Goal: Task Accomplishment & Management: Complete application form

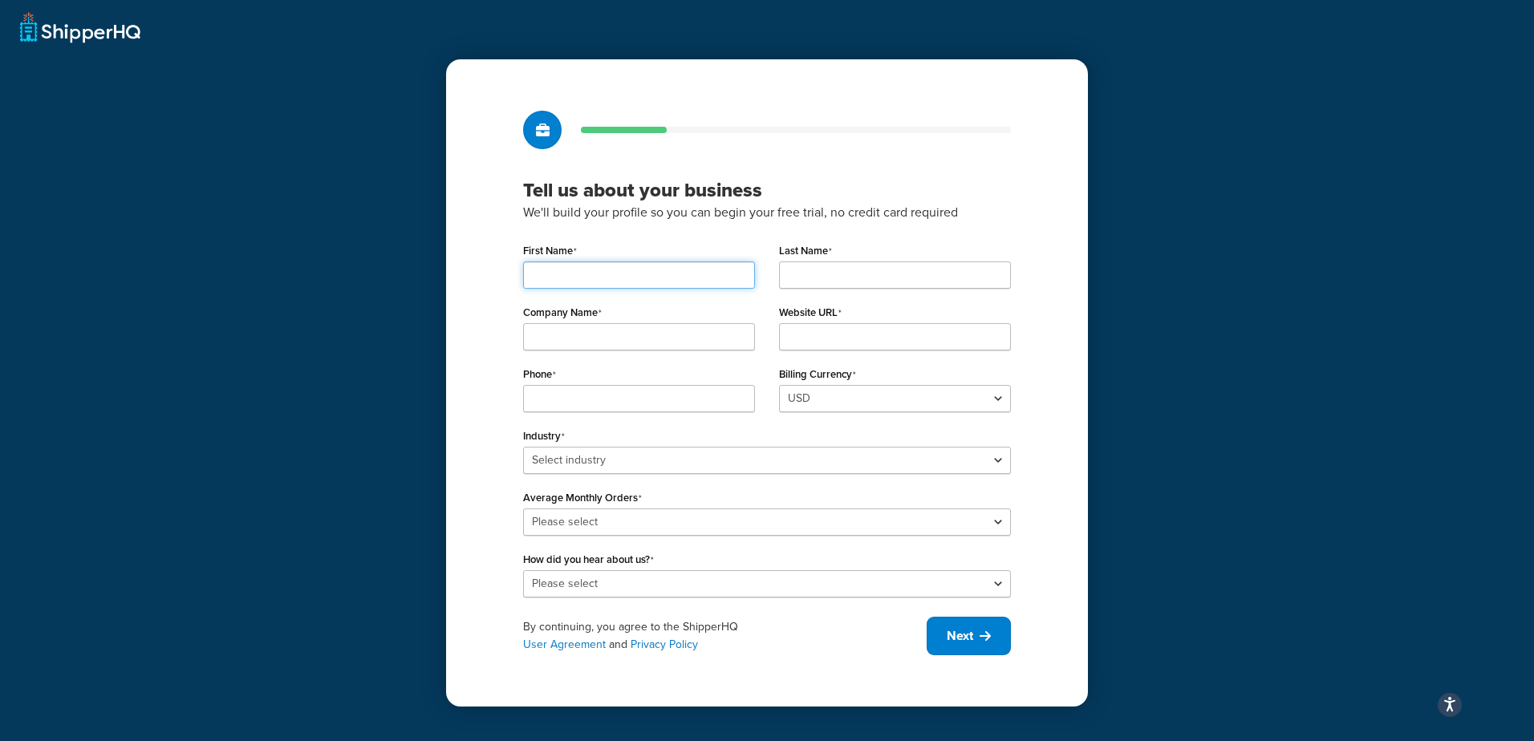
click at [635, 281] on input "First Name" at bounding box center [639, 275] width 232 height 27
type input "[PERSON_NAME]"
type input "Jacobs"
type input "Blinkee.com, LLC"
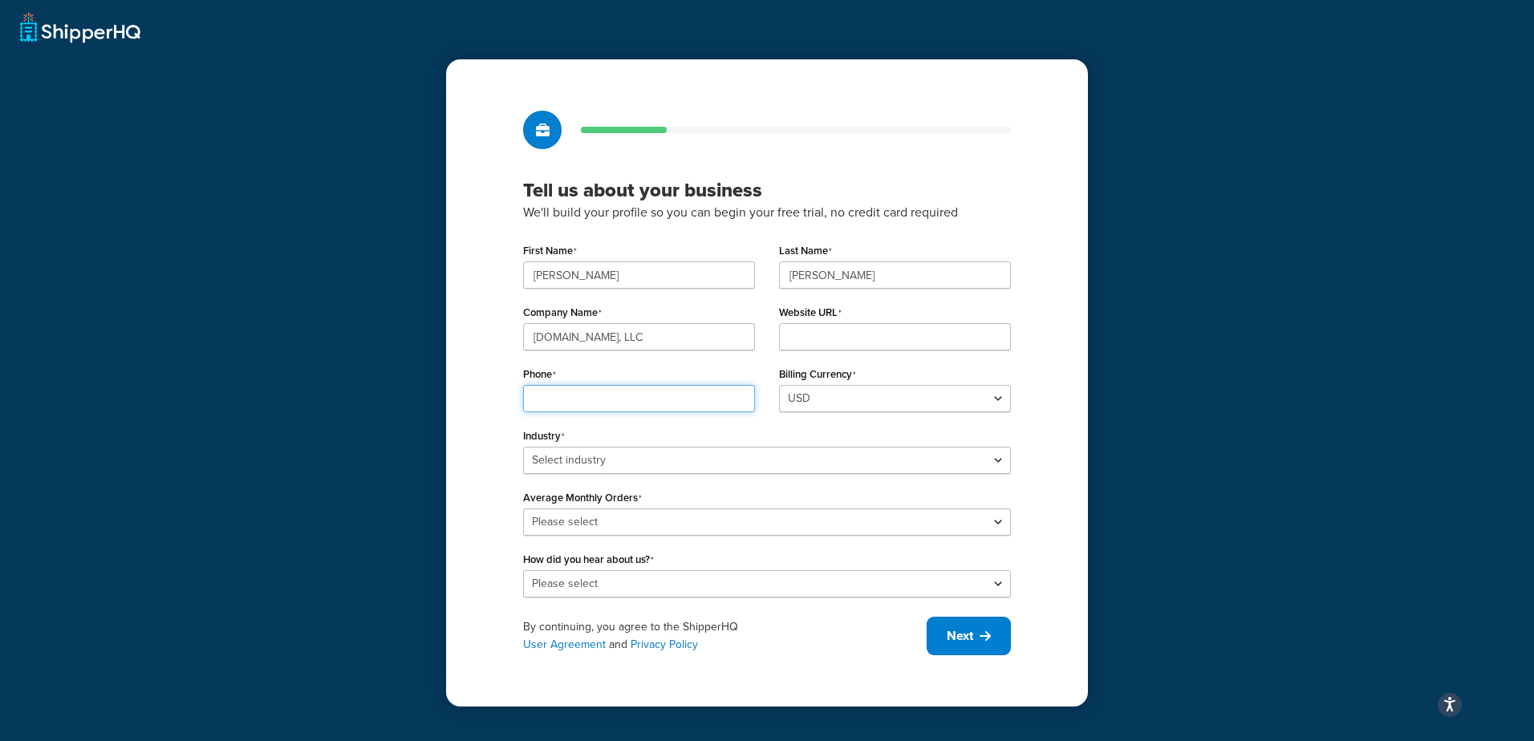
type input "4152610675"
click at [790, 336] on input "Website URL" at bounding box center [895, 336] width 232 height 27
type input "https://blinkee.com"
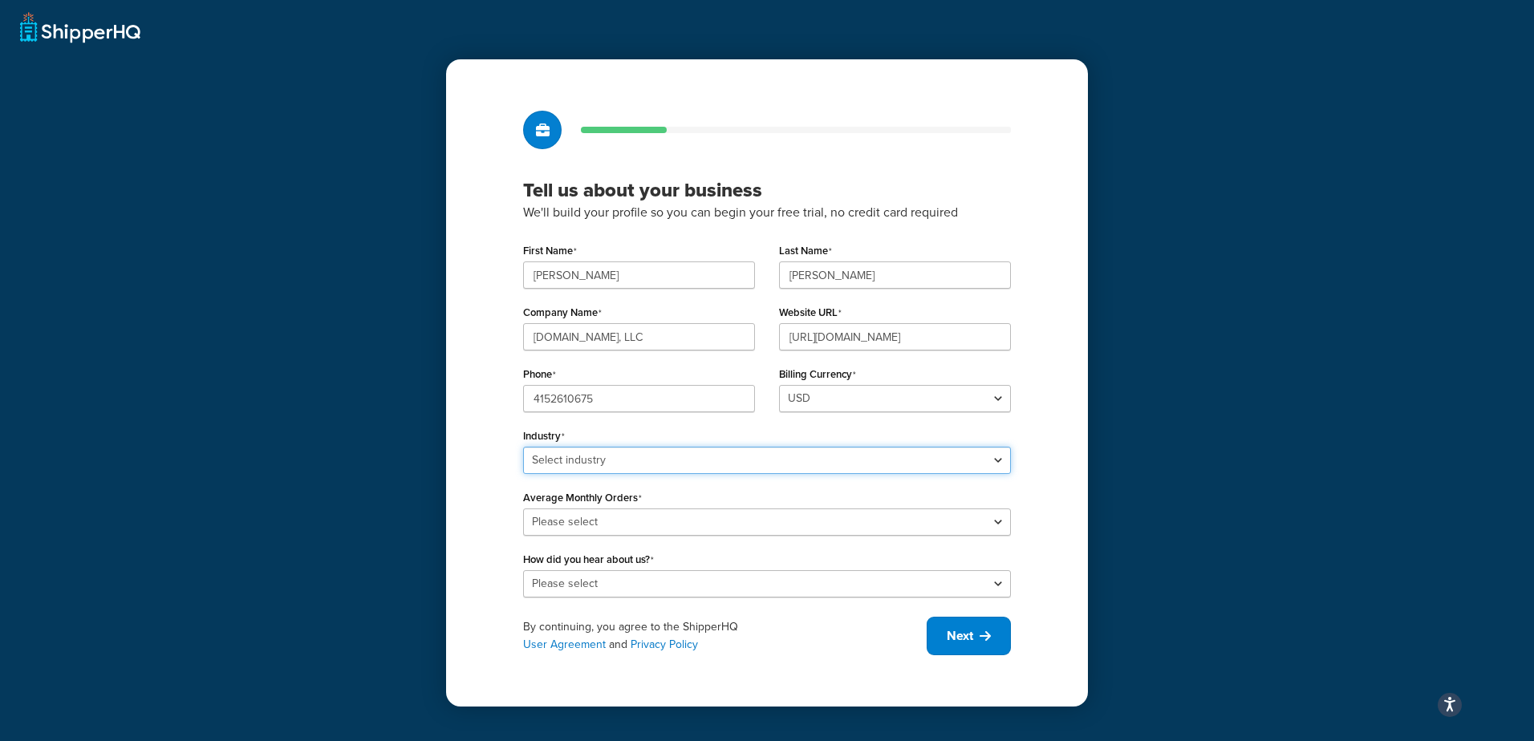
click at [658, 461] on select "Select industry Automotive Adult Agriculture Alcohol, Tobacco & CBD Arts & Craf…" at bounding box center [767, 460] width 488 height 27
select select "25"
click at [523, 447] on select "Select industry Automotive Adult Agriculture Alcohol, Tobacco & CBD Arts & Craf…" at bounding box center [767, 460] width 488 height 27
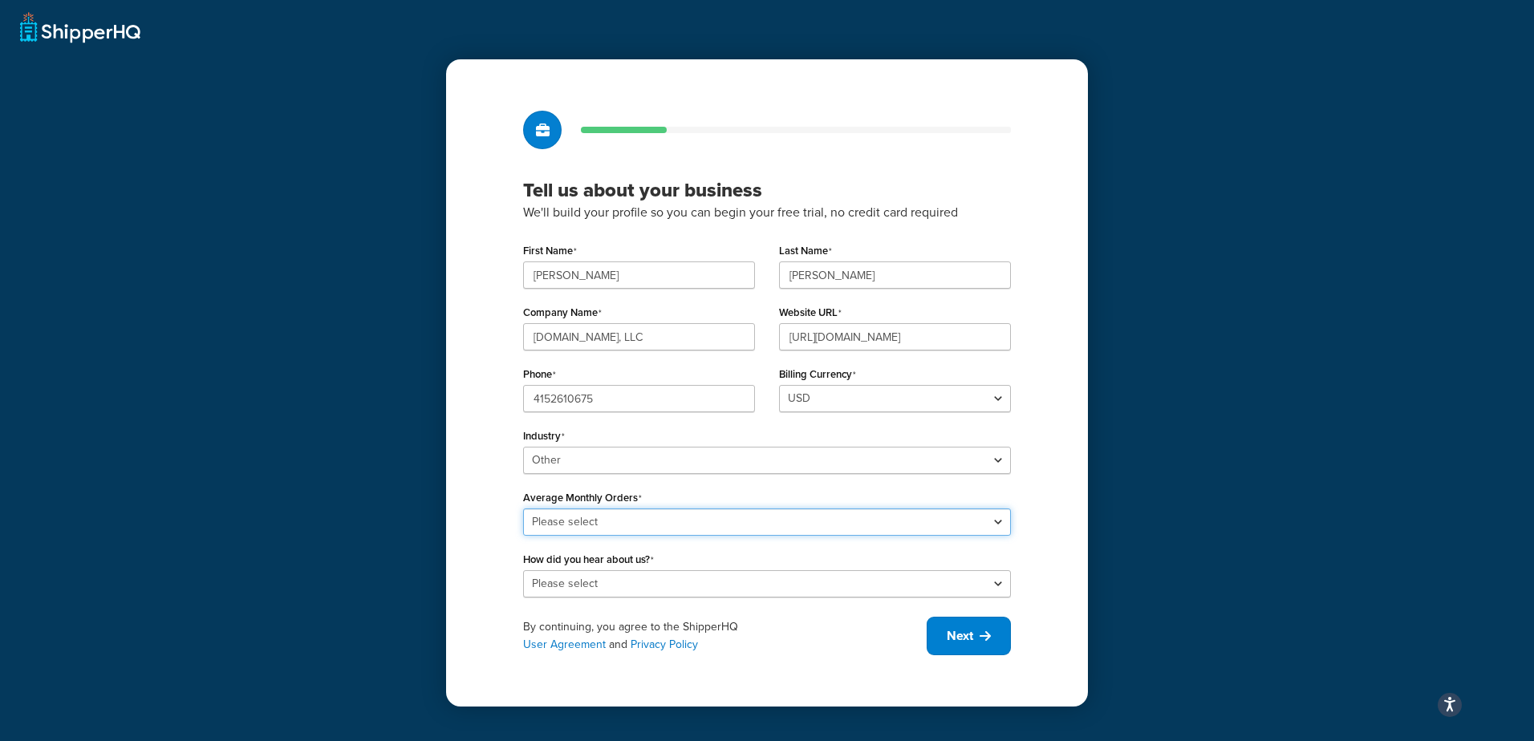
click at [668, 520] on select "Please select 0-500 501-1,000 1,001-10,000 10,001-20,000 Over 20,000" at bounding box center [767, 522] width 488 height 27
select select "1"
click at [523, 509] on select "Please select 0-500 501-1,000 1,001-10,000 10,001-20,000 Over 20,000" at bounding box center [767, 522] width 488 height 27
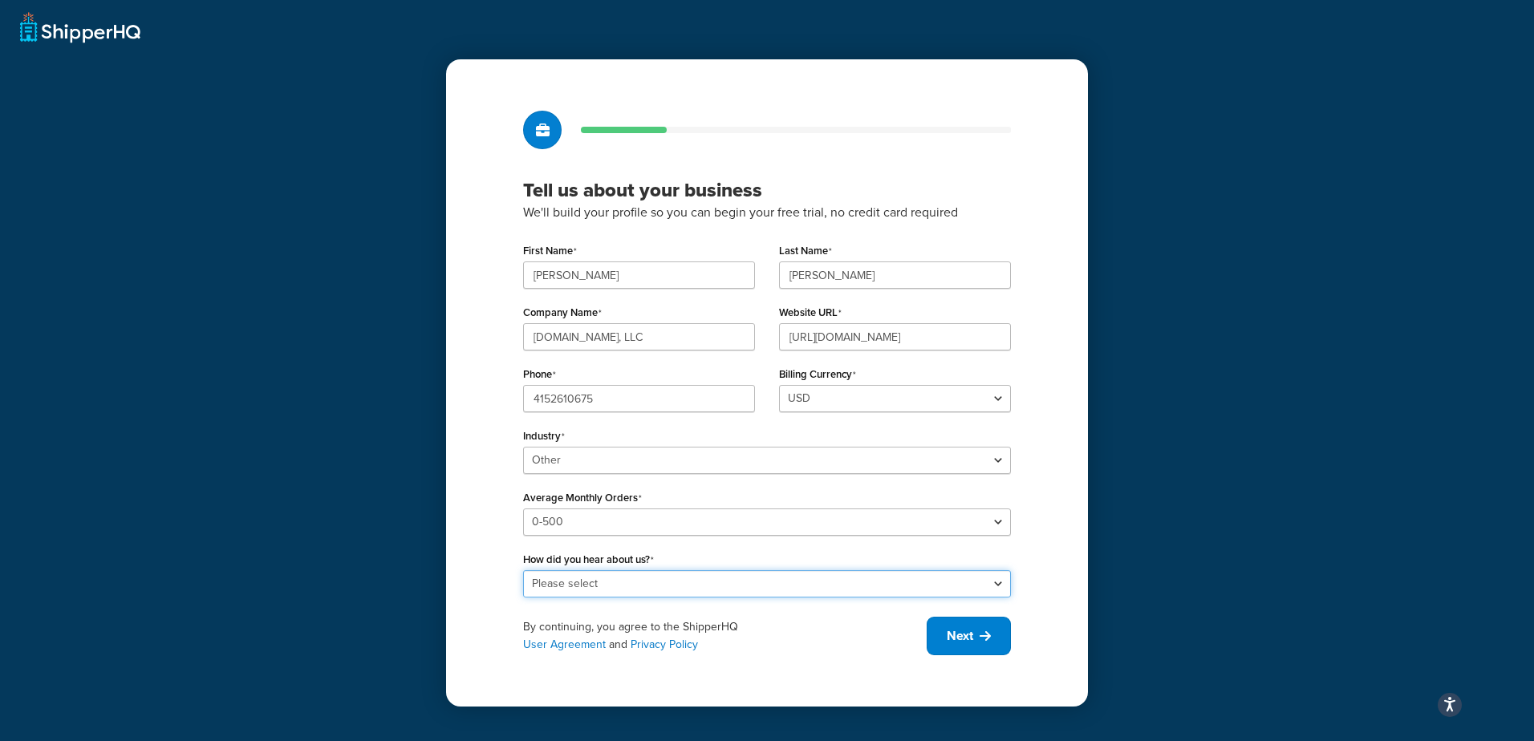
click at [626, 582] on select "Please select Online Search App Store or Marketplace Listing Referred by Agency…" at bounding box center [767, 584] width 488 height 27
select select "9"
click at [523, 571] on select "Please select Online Search App Store or Marketplace Listing Referred by Agency…" at bounding box center [767, 584] width 488 height 27
click at [955, 633] on span "Next" at bounding box center [960, 637] width 26 height 18
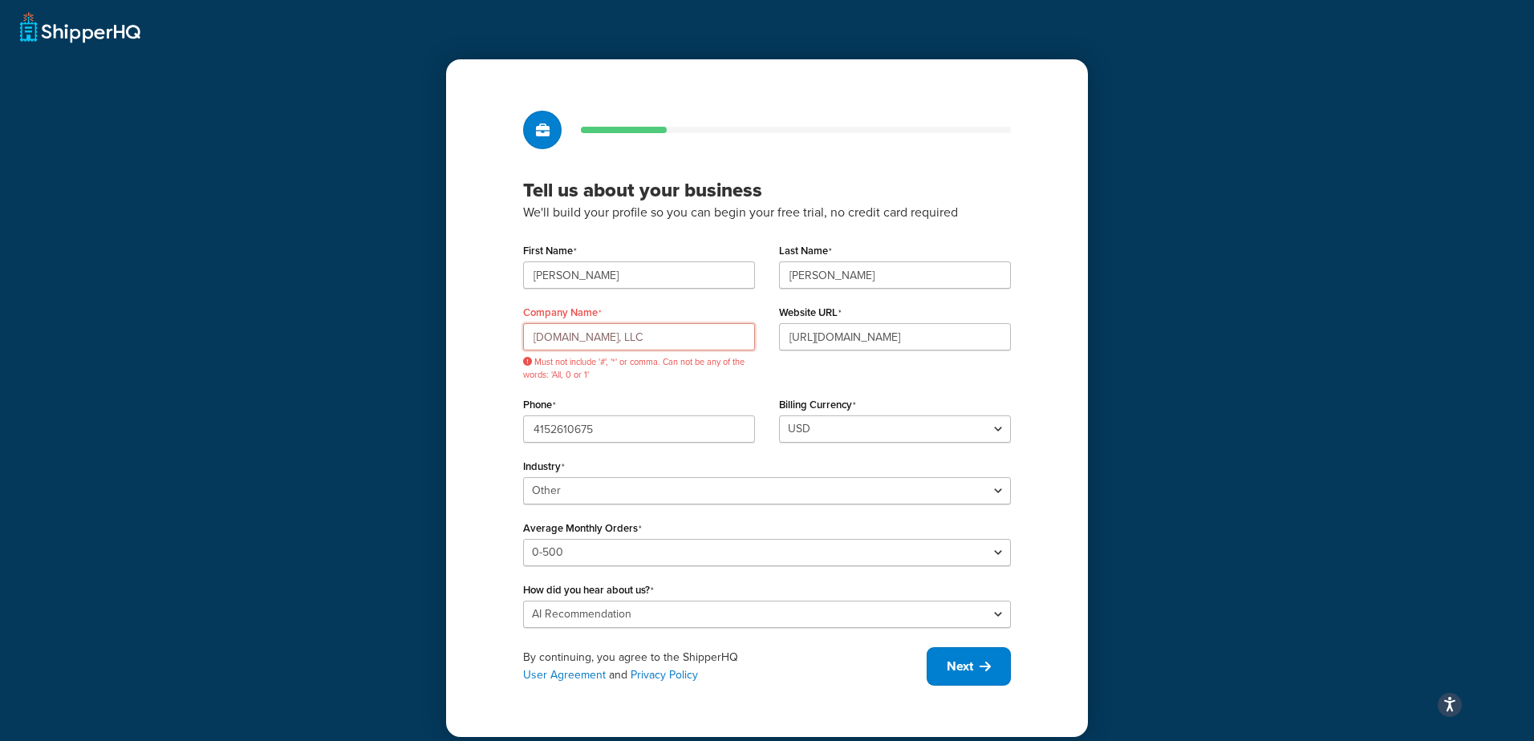
click at [598, 339] on input "Blinkee.com, LLC" at bounding box center [639, 336] width 232 height 27
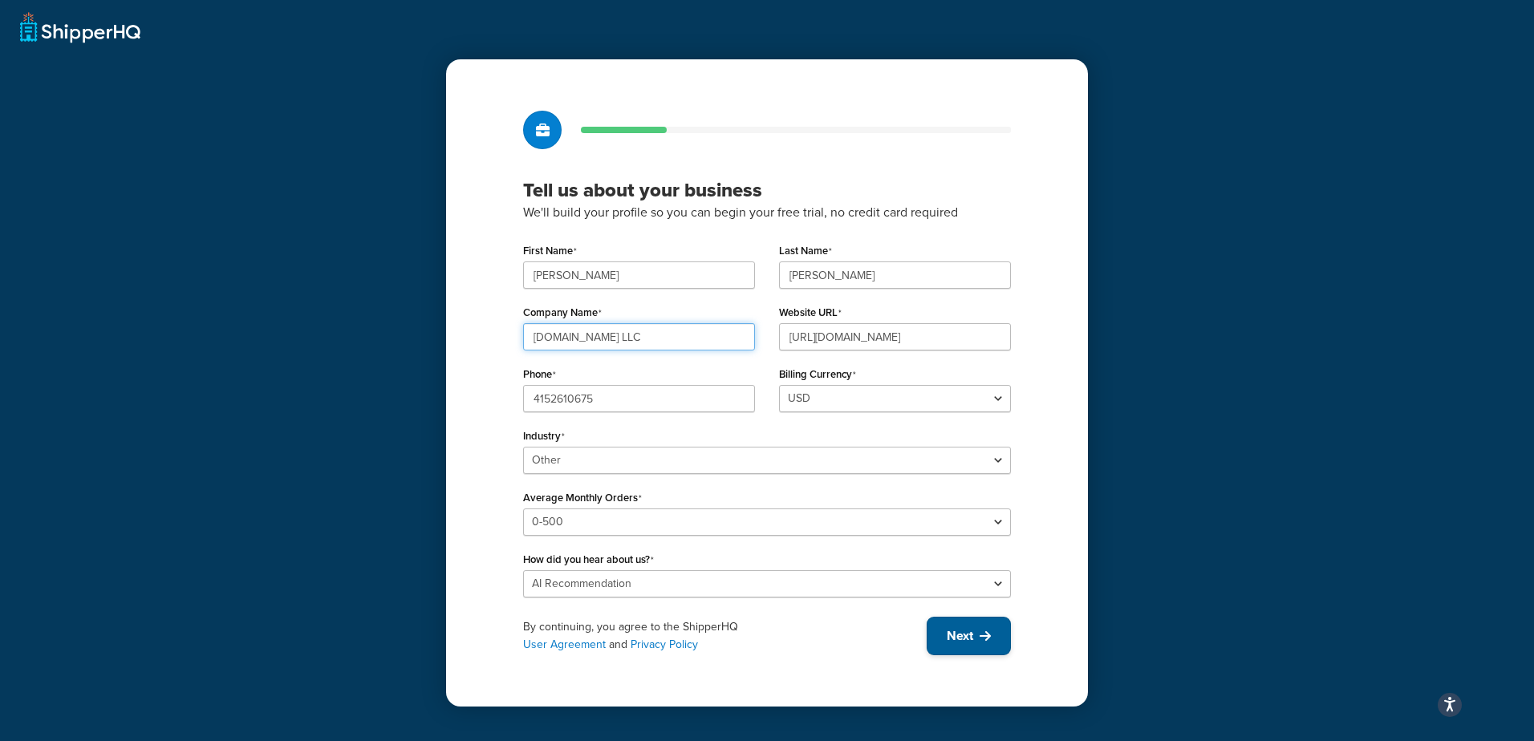
type input "Blinkee.com LLC"
click at [963, 645] on span "Next" at bounding box center [960, 637] width 26 height 18
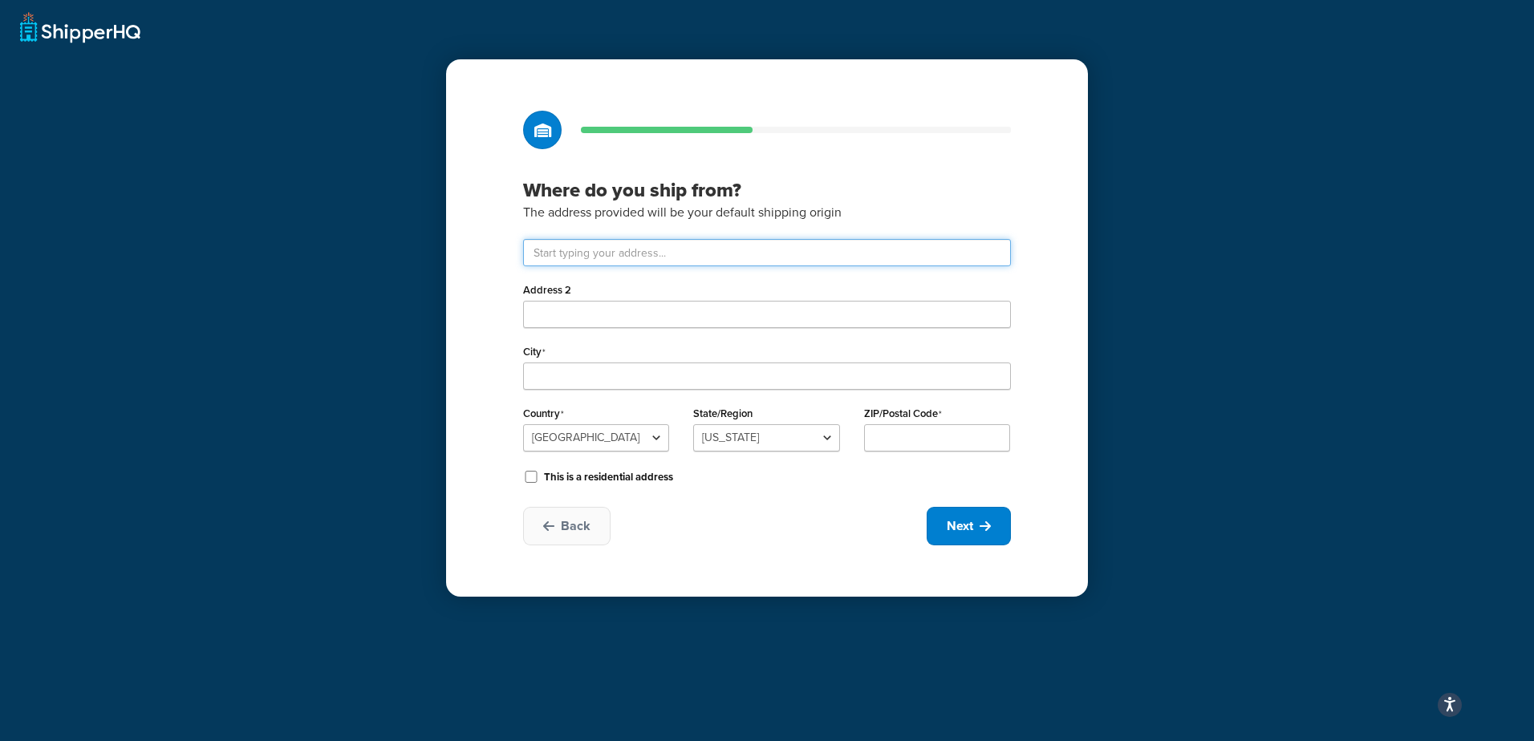
click at [659, 261] on input "text" at bounding box center [767, 252] width 488 height 27
type input "10810 CANTARA ST"
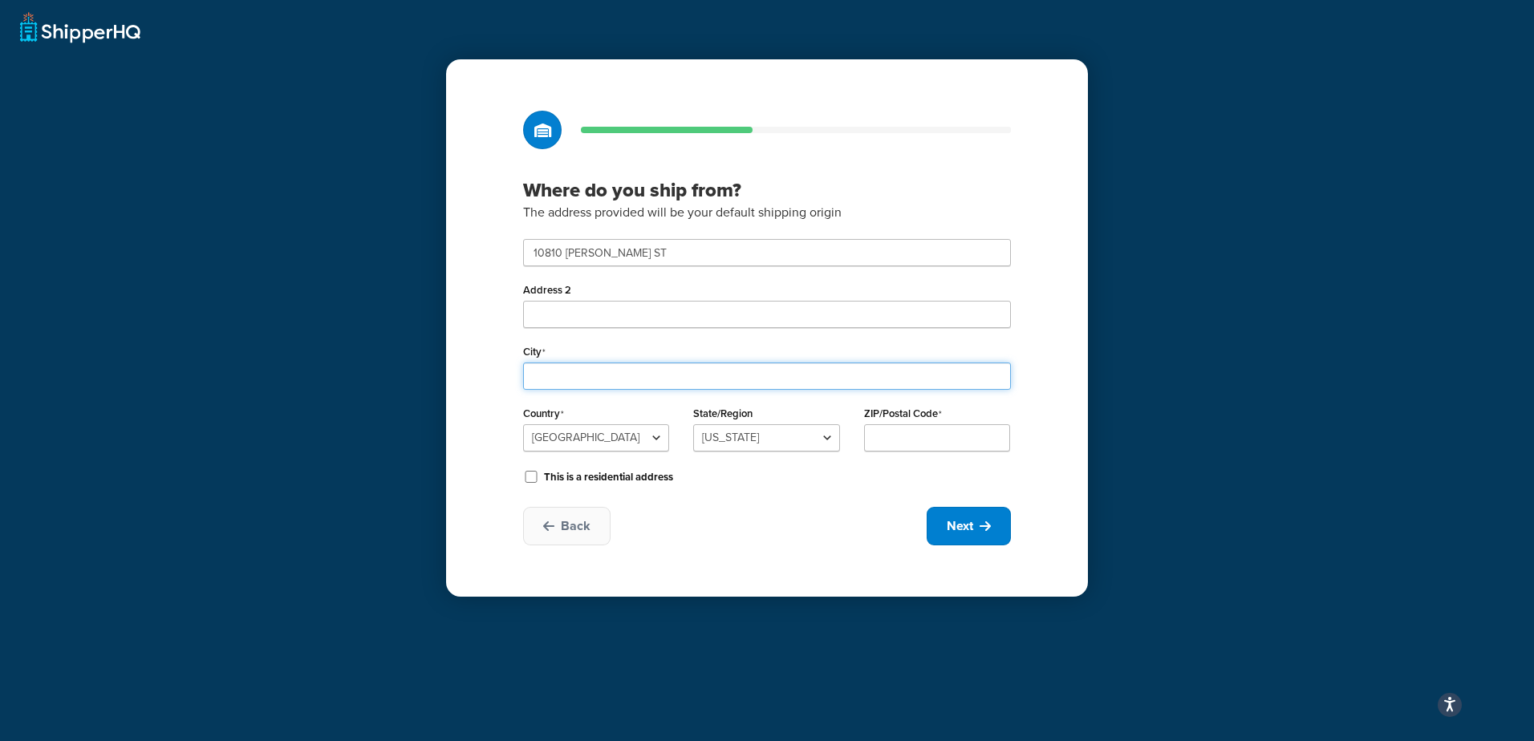
type input "SUN VALLEY"
type input "91352-4019"
click at [789, 447] on select "Alabama Alaska American Samoa Arizona Arkansas Armed Forces Americas Armed Forc…" at bounding box center [766, 438] width 146 height 27
click at [693, 425] on select "Alabama Alaska American Samoa Arizona Arkansas Armed Forces Americas Armed Forc…" at bounding box center [766, 438] width 146 height 27
click at [963, 524] on span "Next" at bounding box center [960, 527] width 26 height 18
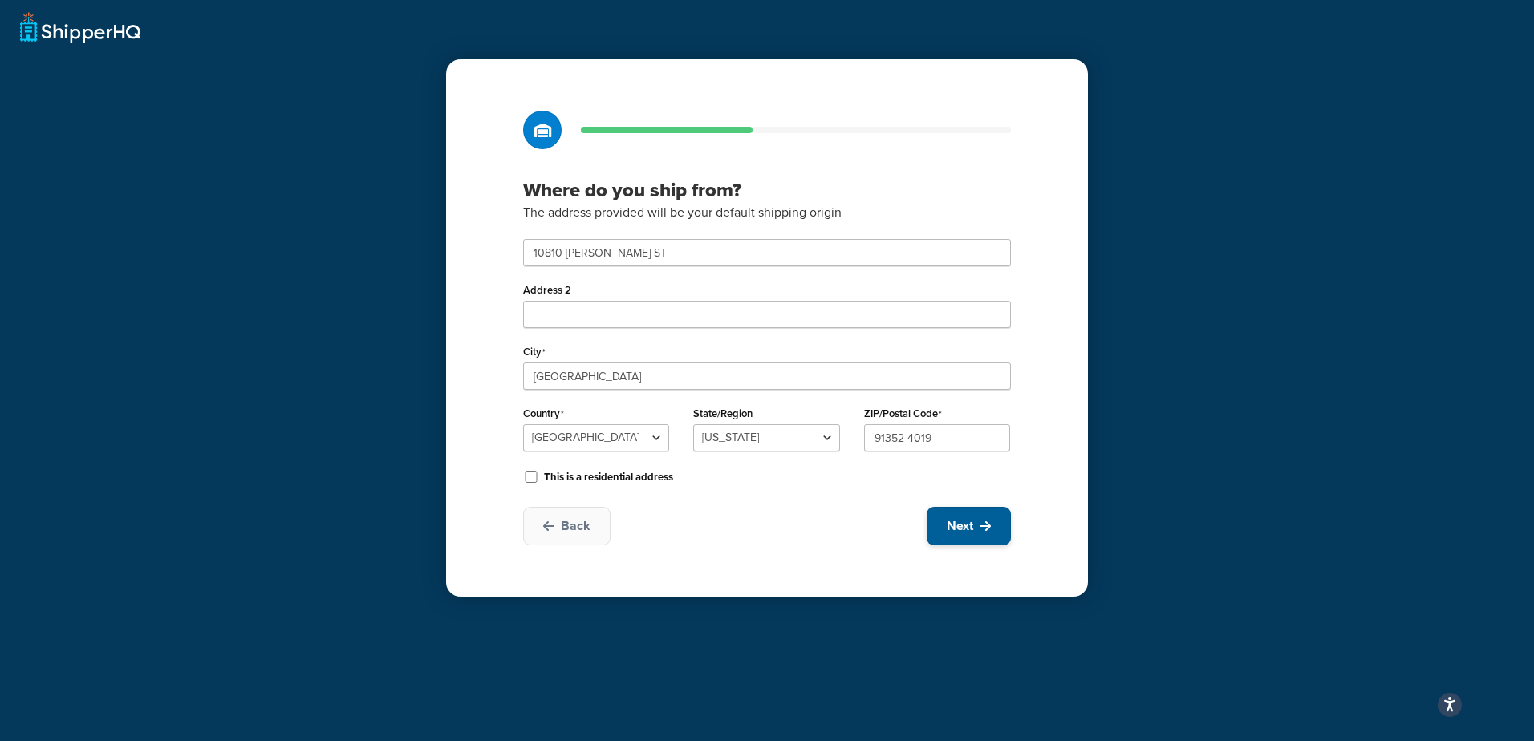
select select "1"
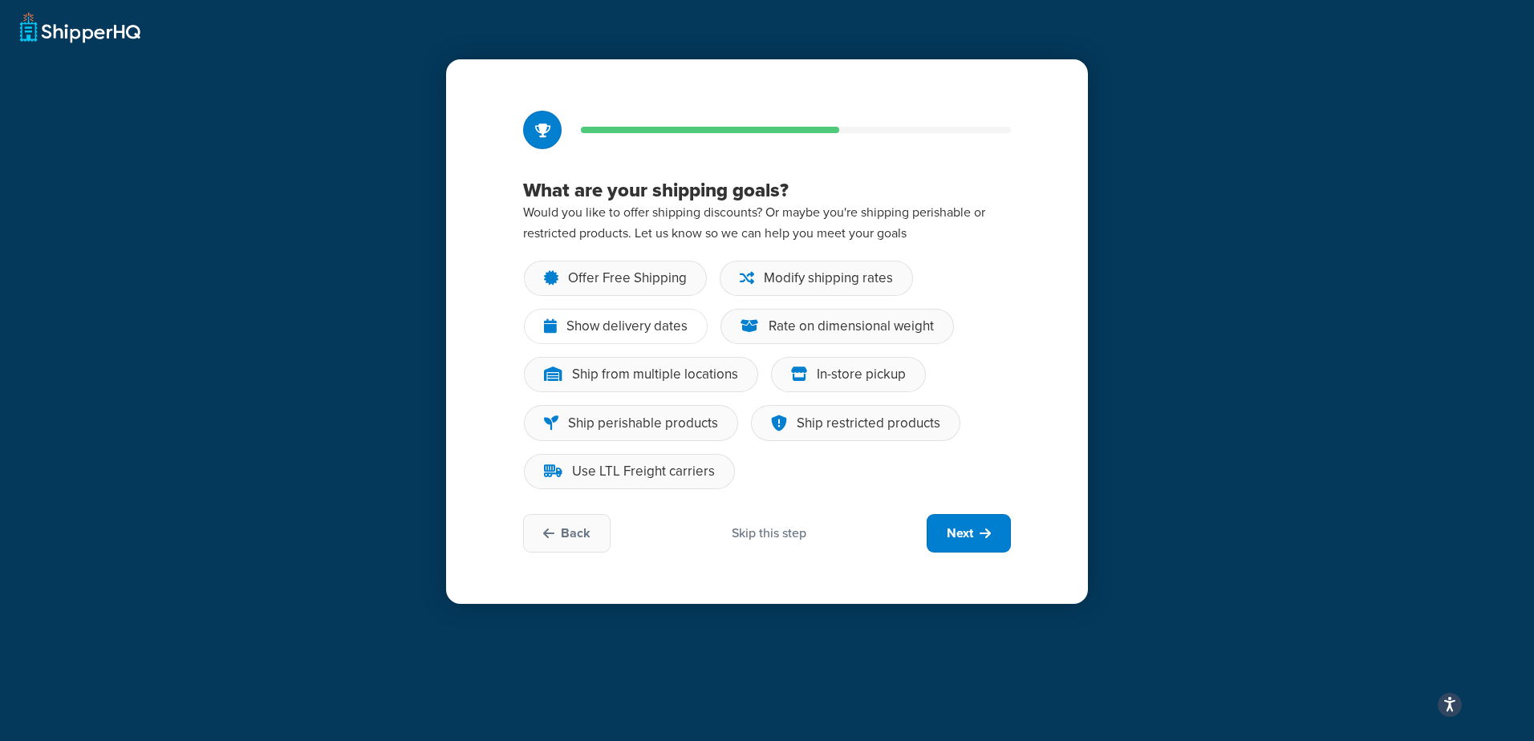
click at [652, 327] on div "Show delivery dates" at bounding box center [627, 327] width 121 height 16
click at [0, 0] on input "Show delivery dates" at bounding box center [0, 0] width 0 height 0
click at [608, 273] on div "Offer Free Shipping" at bounding box center [627, 278] width 119 height 16
click at [0, 0] on input "Offer Free Shipping" at bounding box center [0, 0] width 0 height 0
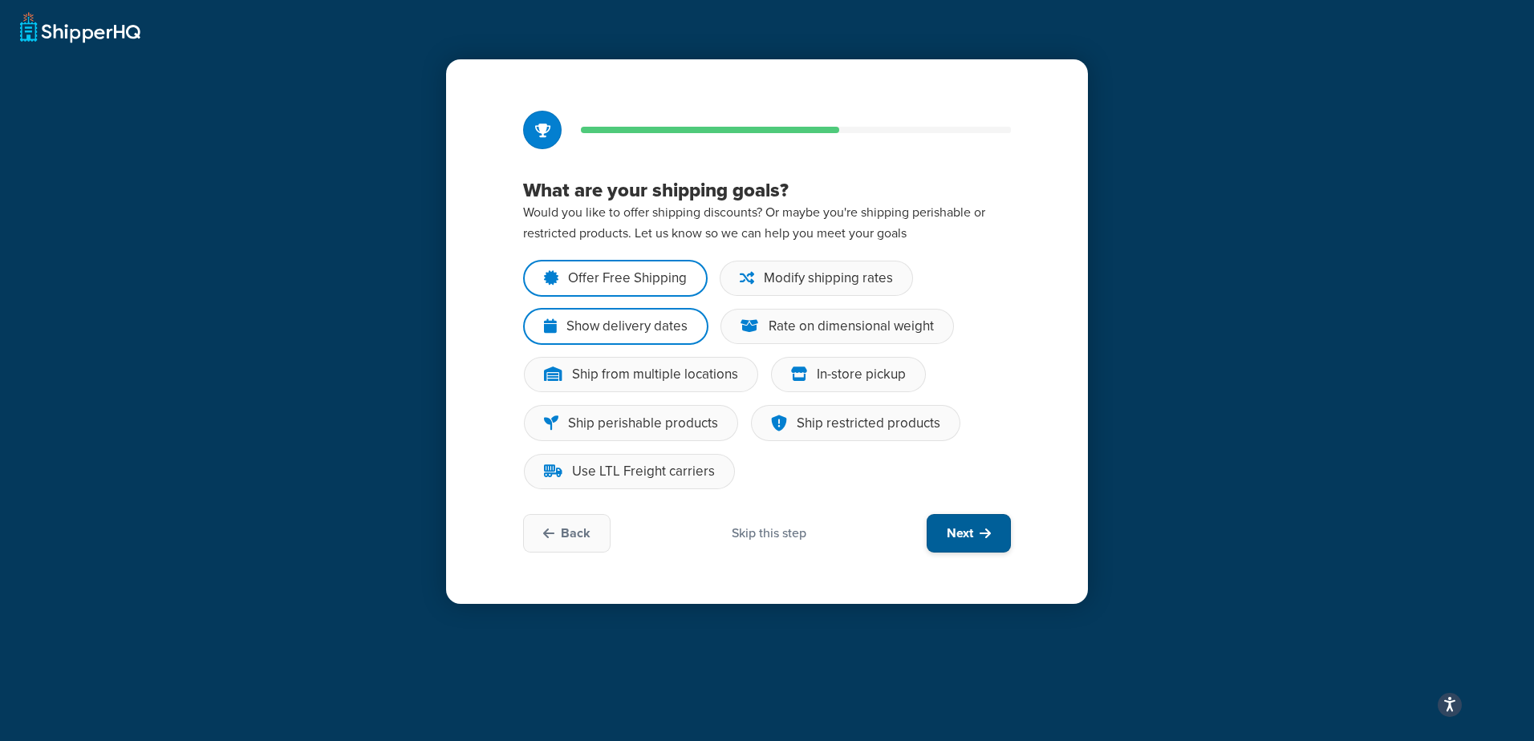
click at [972, 530] on span "Next" at bounding box center [960, 534] width 26 height 18
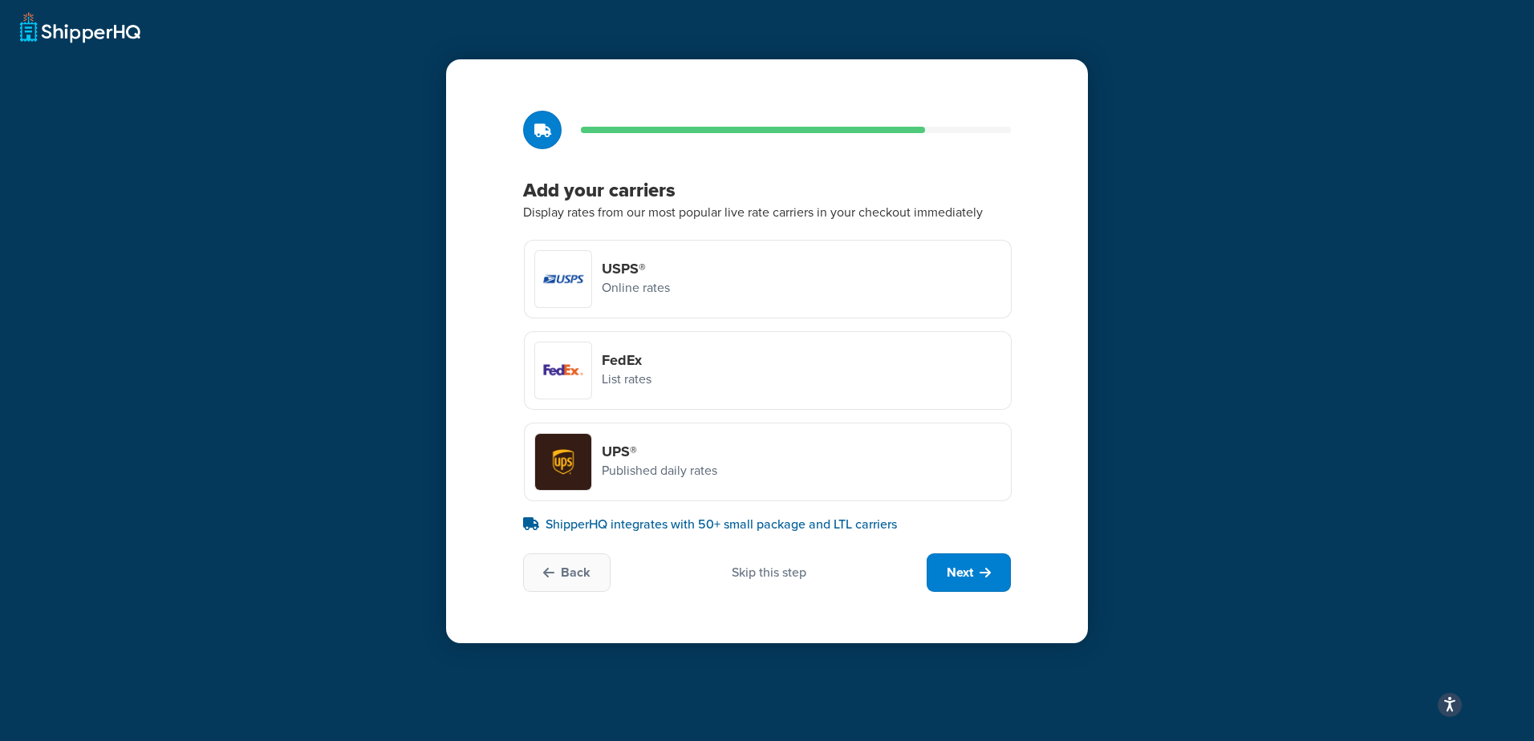
click at [632, 280] on p "Online rates" at bounding box center [636, 288] width 68 height 21
click at [0, 0] on input "USPS® Online rates" at bounding box center [0, 0] width 0 height 0
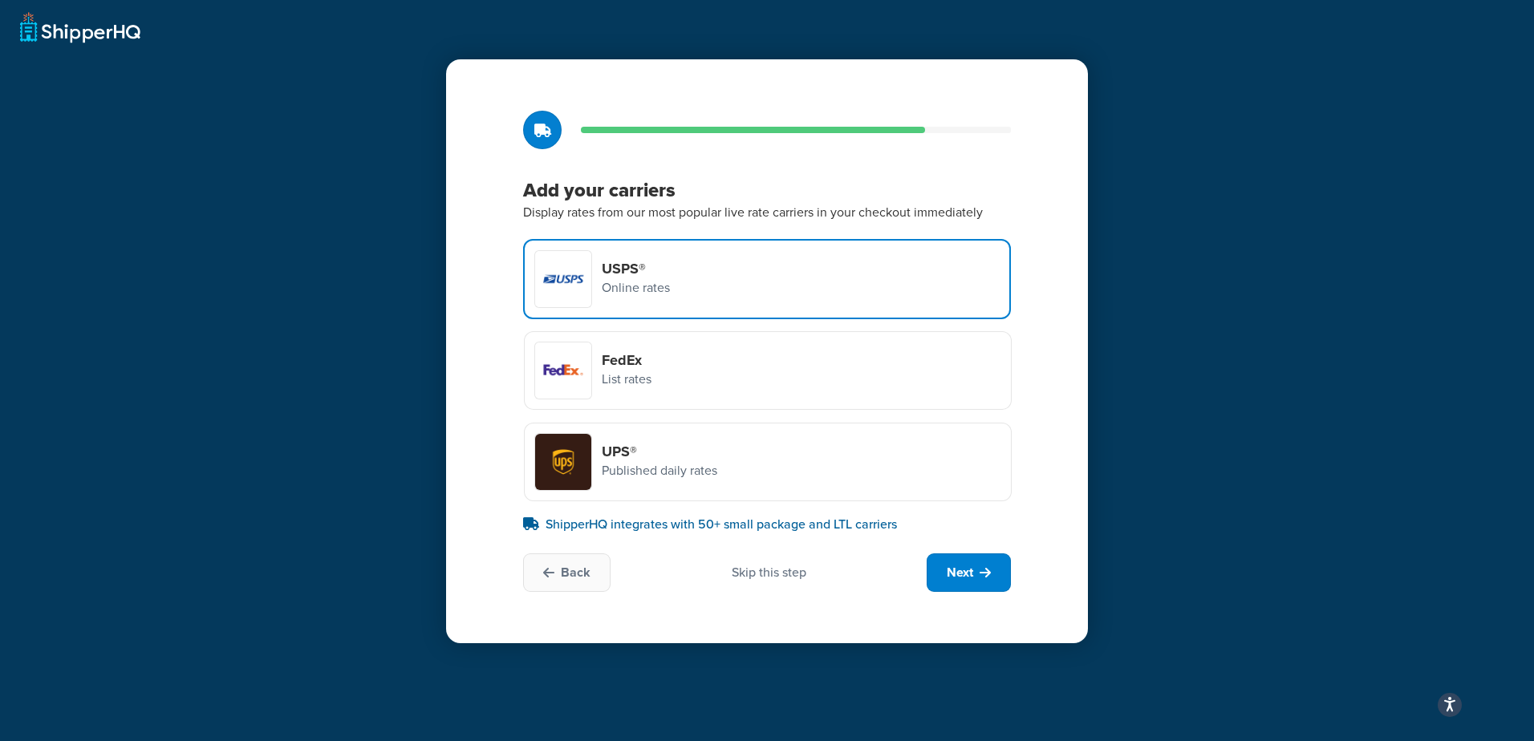
click at [646, 373] on p "List rates" at bounding box center [627, 379] width 50 height 21
click at [0, 0] on input "FedEx List rates" at bounding box center [0, 0] width 0 height 0
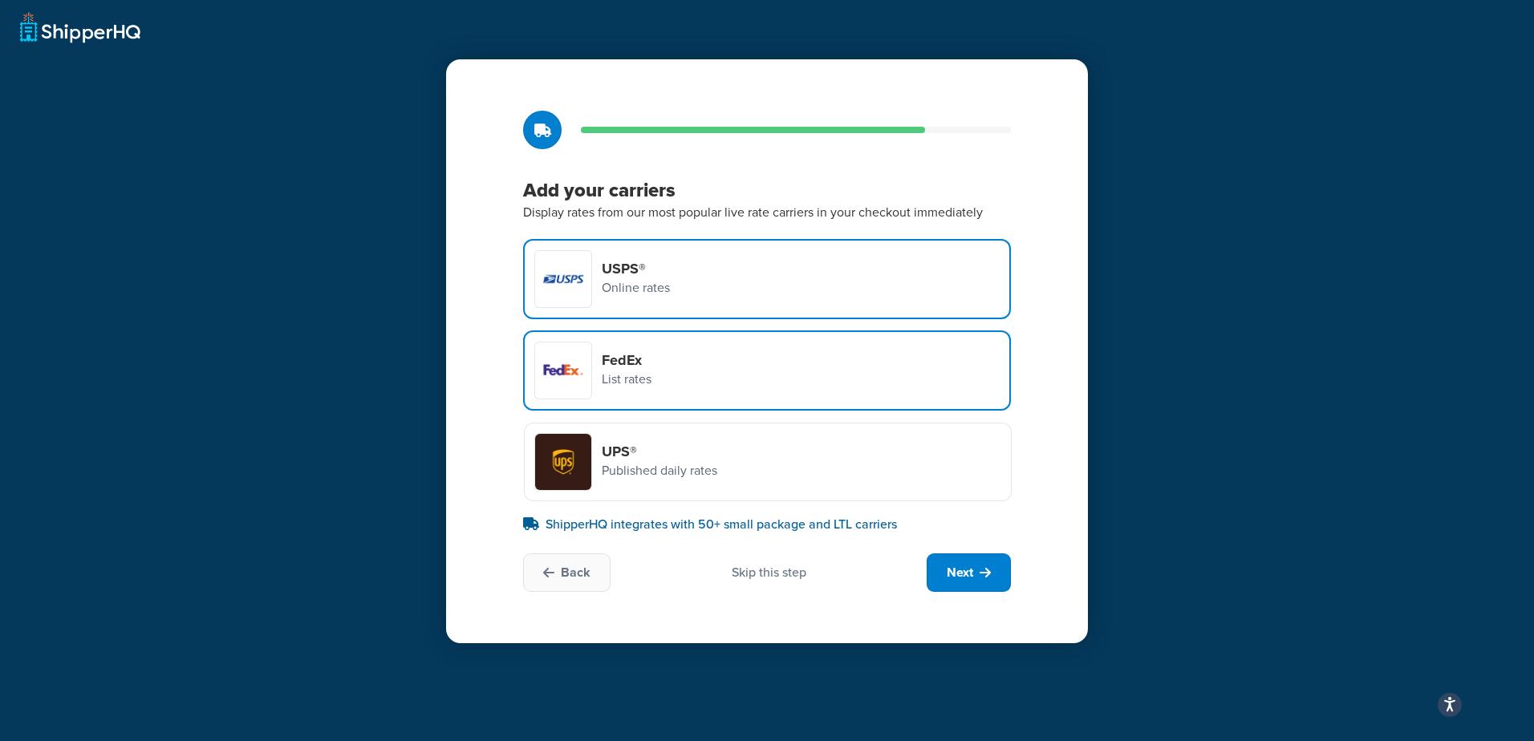
click at [721, 472] on div "UPS® Published daily rates" at bounding box center [768, 462] width 488 height 79
click at [0, 0] on input "UPS® Published daily rates" at bounding box center [0, 0] width 0 height 0
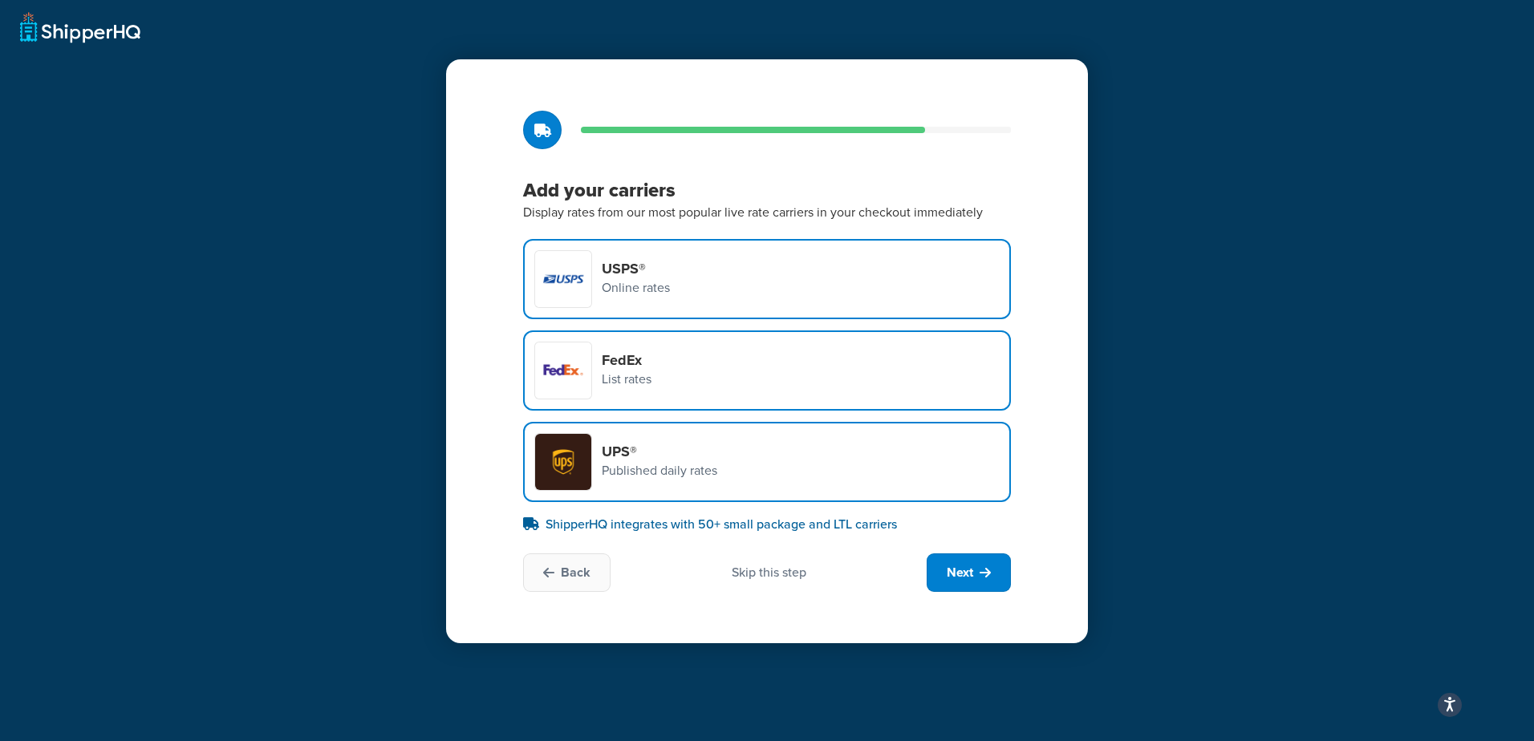
click at [700, 381] on div "FedEx List rates" at bounding box center [767, 371] width 488 height 80
click at [0, 0] on input "FedEx List rates" at bounding box center [0, 0] width 0 height 0
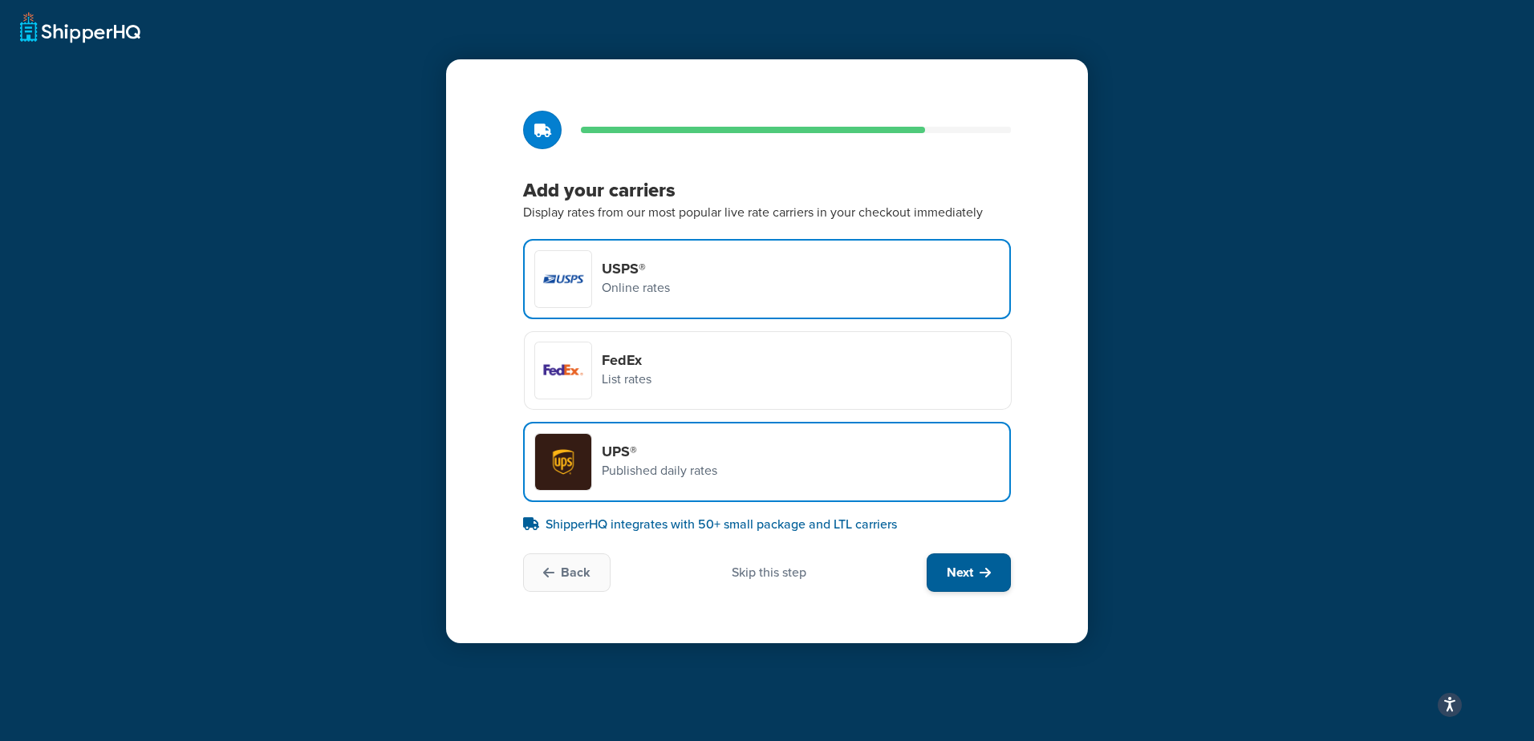
click at [962, 573] on span "Next" at bounding box center [960, 573] width 26 height 18
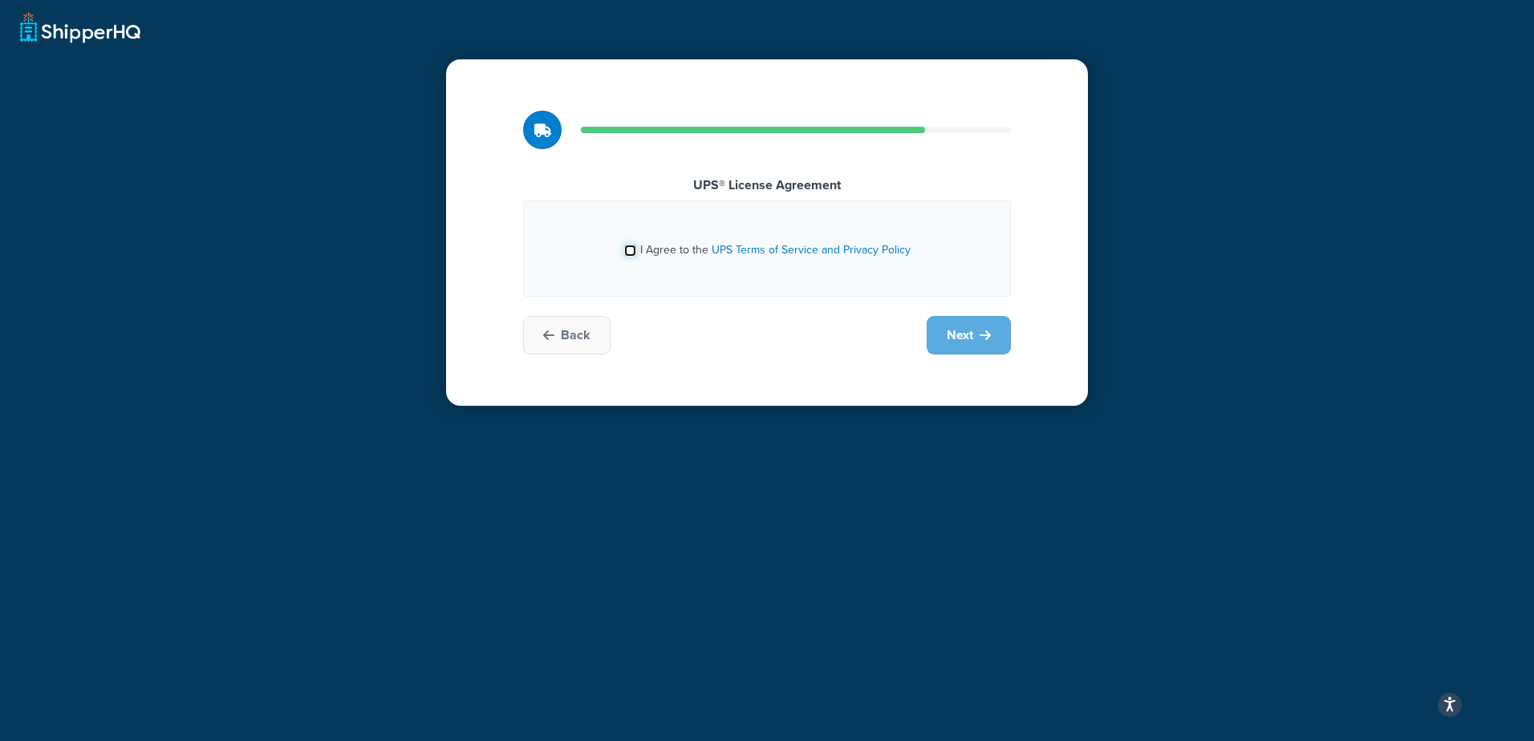
click at [632, 249] on input "I Agree to the UPS Terms of Service and Privacy Policy" at bounding box center [630, 251] width 12 height 12
checkbox input "true"
click at [990, 338] on icon at bounding box center [985, 335] width 11 height 13
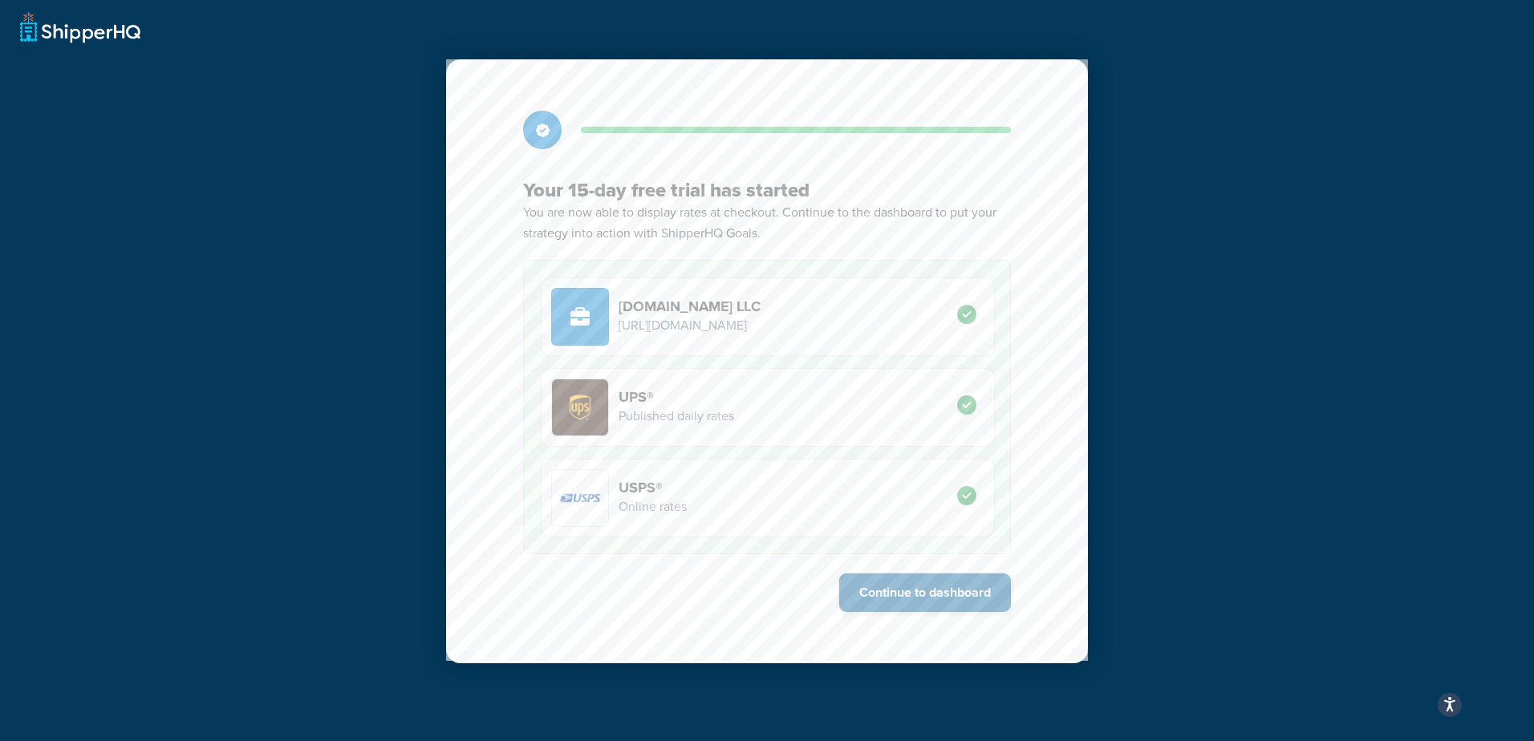
click at [920, 585] on button "Continue to dashboard" at bounding box center [925, 593] width 172 height 39
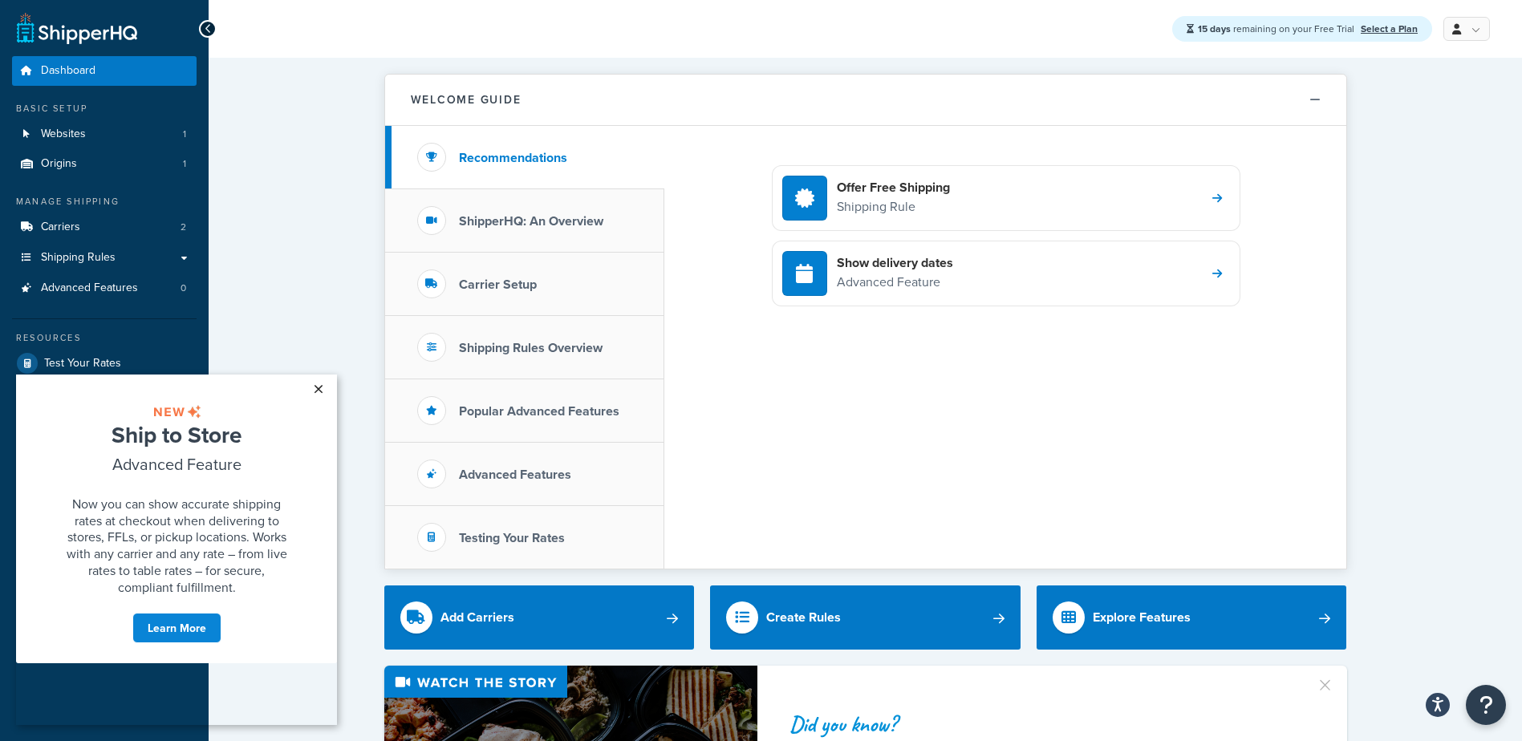
click at [316, 391] on link "×" at bounding box center [318, 389] width 28 height 29
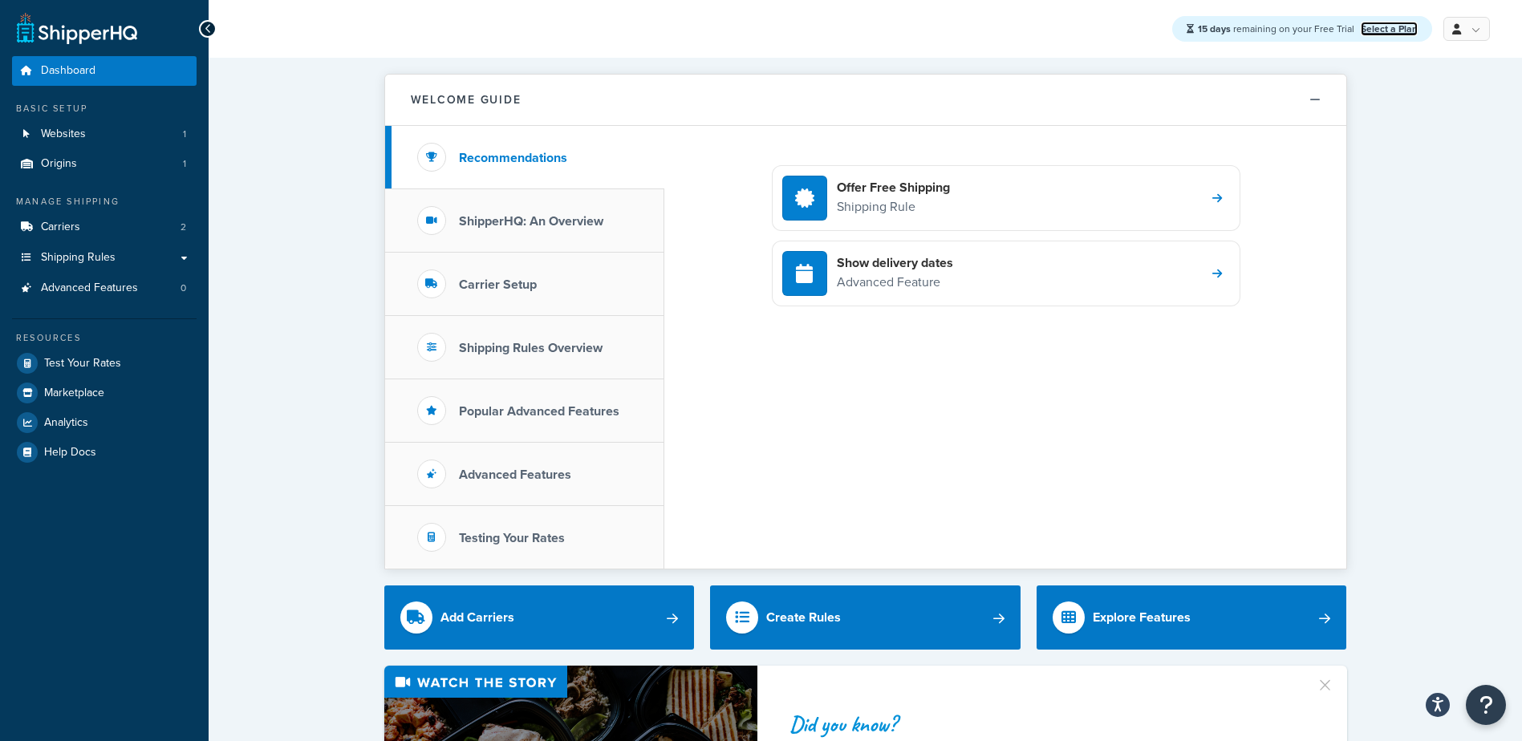
click at [1377, 30] on link "Select a Plan" at bounding box center [1389, 29] width 57 height 14
